Goal: Use online tool/utility

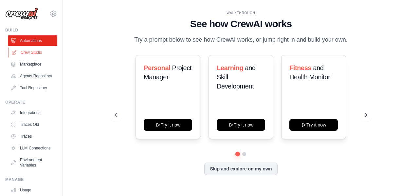
click at [40, 54] on link "Crew Studio" at bounding box center [33, 52] width 49 height 10
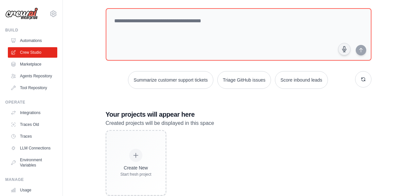
scroll to position [32, 0]
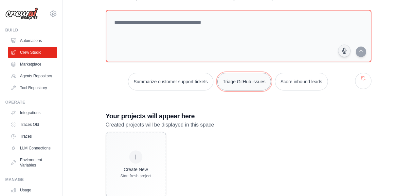
click at [236, 86] on button "Triage GitHub issues" at bounding box center [244, 82] width 54 height 18
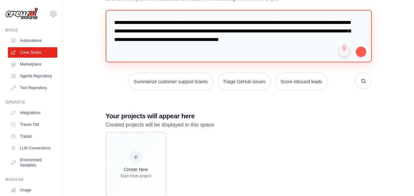
click at [355, 51] on textarea "**********" at bounding box center [239, 36] width 266 height 52
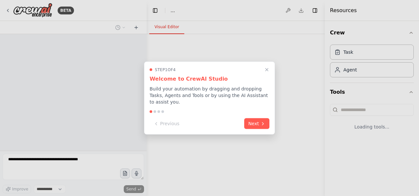
select select "****"
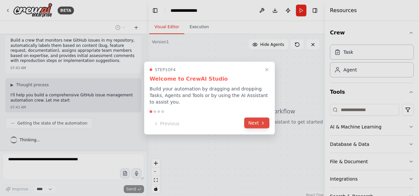
click at [256, 128] on div "Previous Next" at bounding box center [210, 123] width 120 height 11
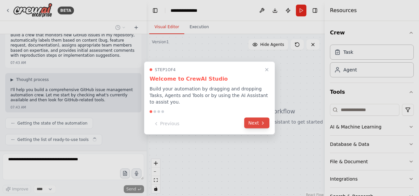
scroll to position [26, 0]
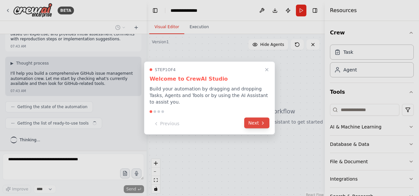
click at [258, 122] on button "Next" at bounding box center [256, 123] width 25 height 11
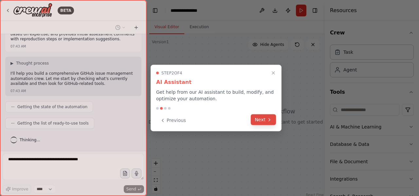
click at [258, 122] on button "Next" at bounding box center [263, 119] width 25 height 11
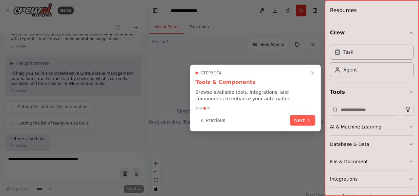
scroll to position [64, 0]
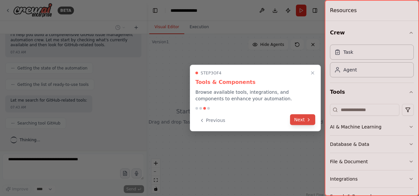
click at [302, 121] on button "Next" at bounding box center [302, 119] width 25 height 11
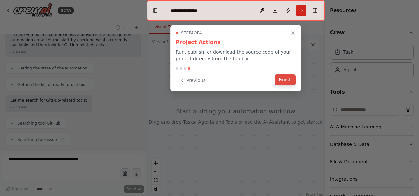
scroll to position [81, 0]
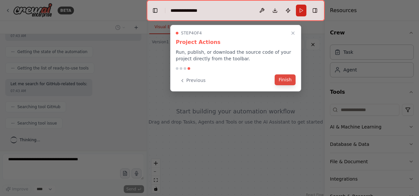
click at [284, 82] on button "Finish" at bounding box center [285, 79] width 21 height 11
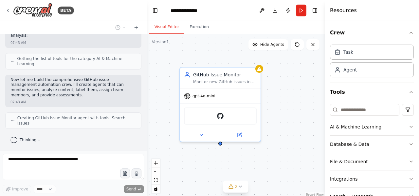
scroll to position [250, 0]
